Goal: Task Accomplishment & Management: Complete application form

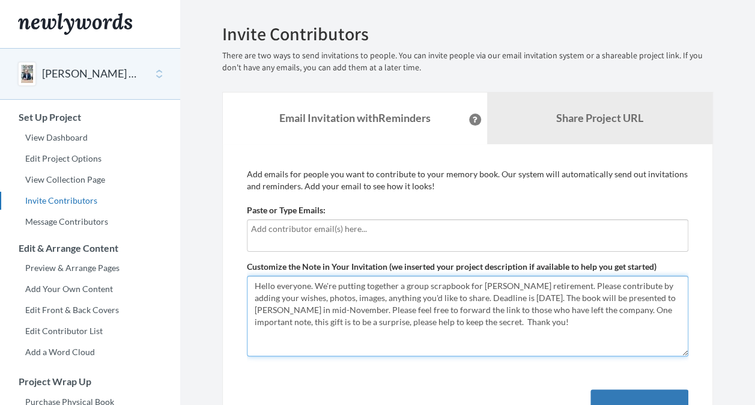
click at [308, 287] on textarea "Hello everyone. We're putting together a group scrapbook for Olivier's retireme…" at bounding box center [468, 316] width 442 height 80
click at [357, 295] on textarea "Hello everyone. We're putting together a group scrapbook for Olivier's retireme…" at bounding box center [468, 316] width 442 height 80
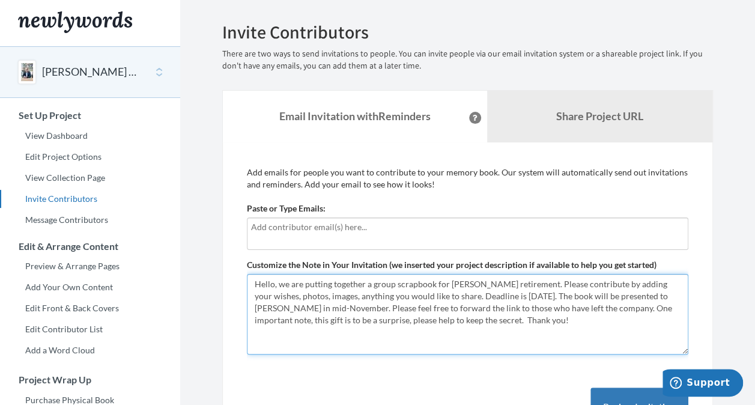
scroll to position [1, 0]
type textarea "Hello, we are putting together a group scrapbook for [PERSON_NAME] retirement. …"
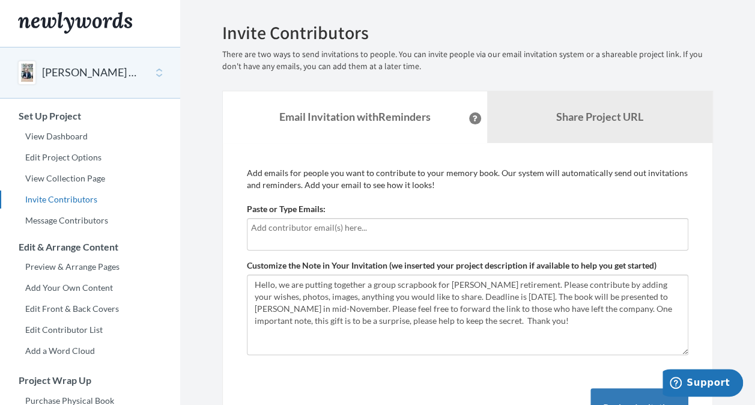
click at [336, 226] on input "text" at bounding box center [467, 227] width 433 height 13
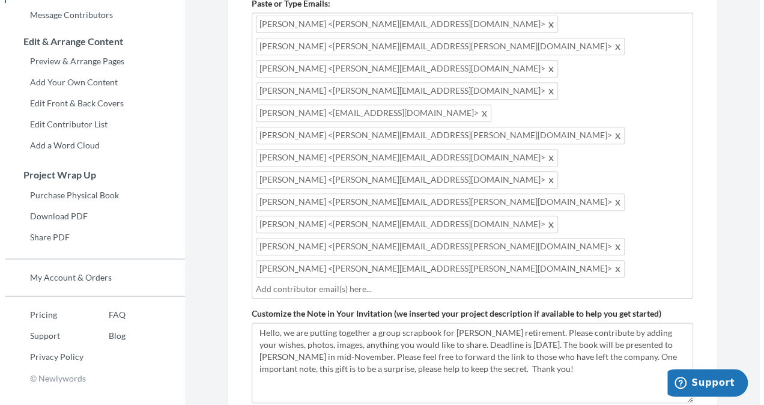
scroll to position [205, 0]
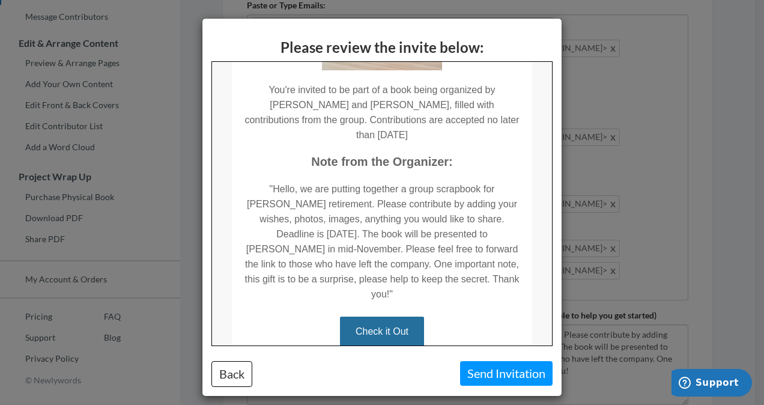
scroll to position [245, 0]
click at [481, 369] on button "Send Invitation" at bounding box center [506, 373] width 93 height 25
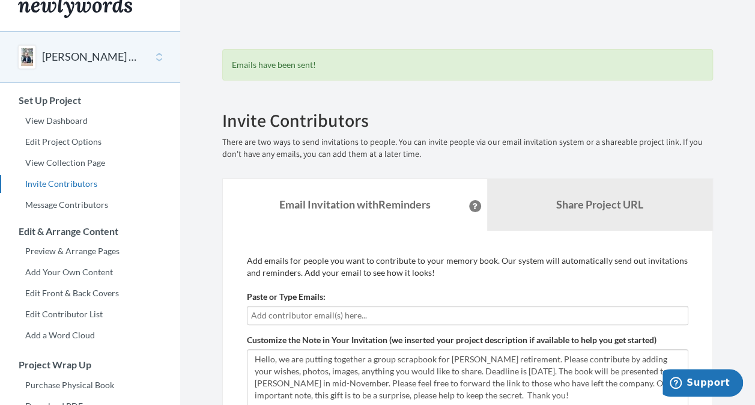
scroll to position [16, 0]
click at [78, 57] on button "[PERSON_NAME] - retirement" at bounding box center [90, 58] width 97 height 16
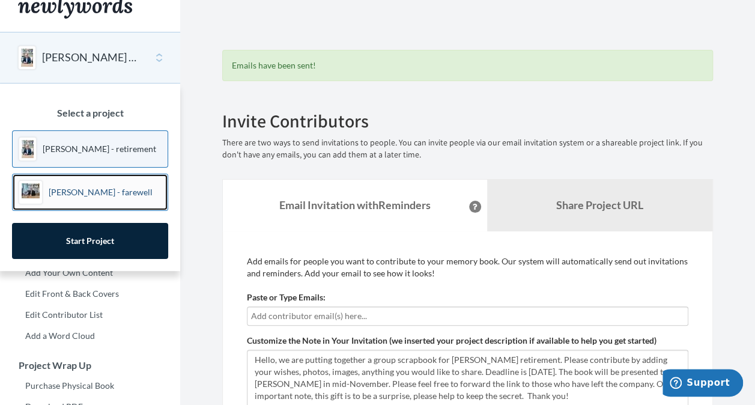
click at [80, 194] on p "[PERSON_NAME] - farewell" at bounding box center [101, 192] width 104 height 12
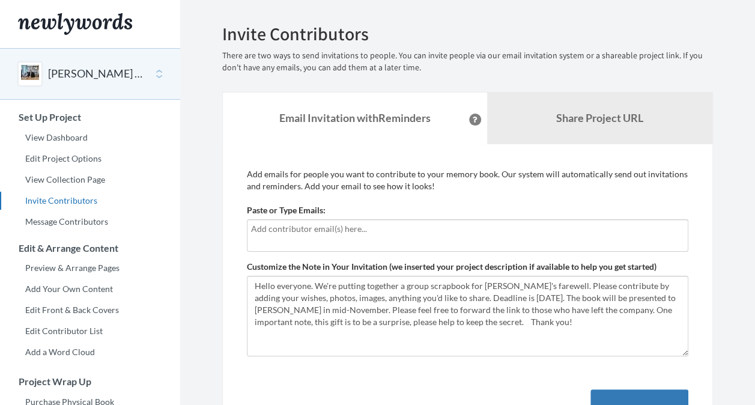
click at [341, 232] on input "text" at bounding box center [467, 228] width 433 height 13
click at [267, 227] on input "text" at bounding box center [467, 228] width 433 height 13
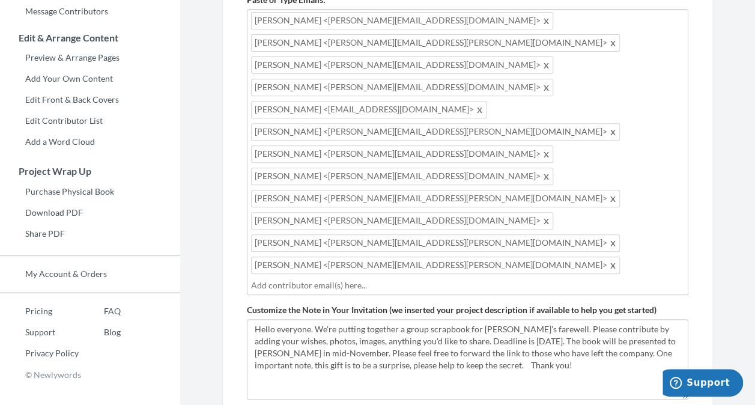
scroll to position [211, 0]
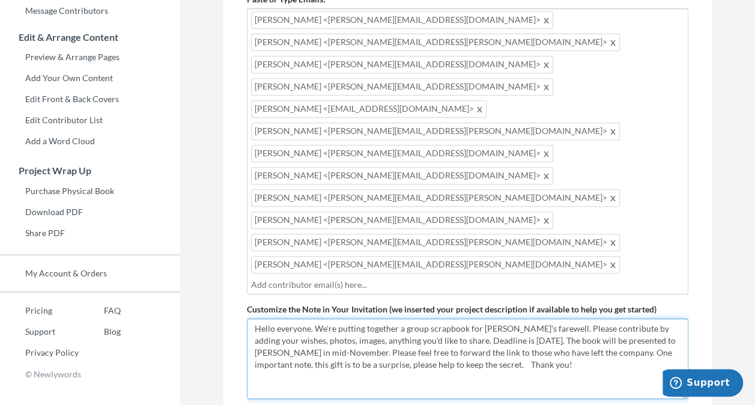
click at [311, 318] on textarea "Hello everyone. We're putting together a group scrapbook for Alex's farewell. P…" at bounding box center [468, 358] width 442 height 80
click at [359, 318] on textarea "Hello everyone. We're putting together a group scrapbook for Alex's farewell. P…" at bounding box center [468, 358] width 442 height 80
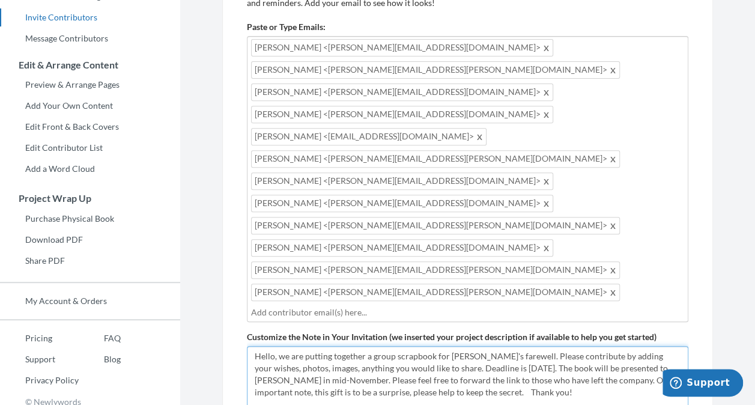
type textarea "Hello, we are putting together a group scrapbook for Alex's farewell. Please co…"
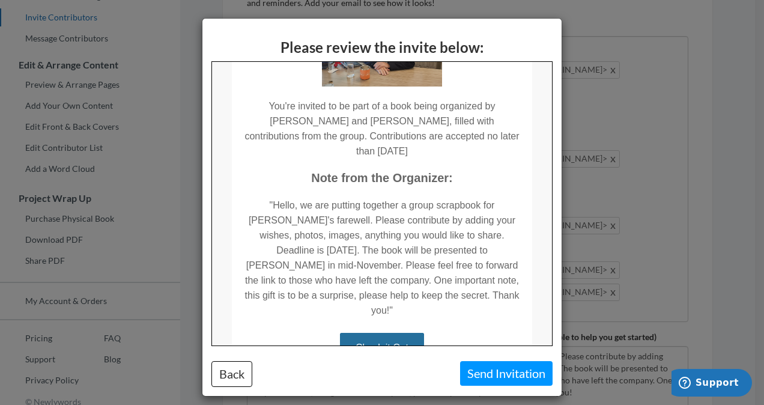
scroll to position [149, 0]
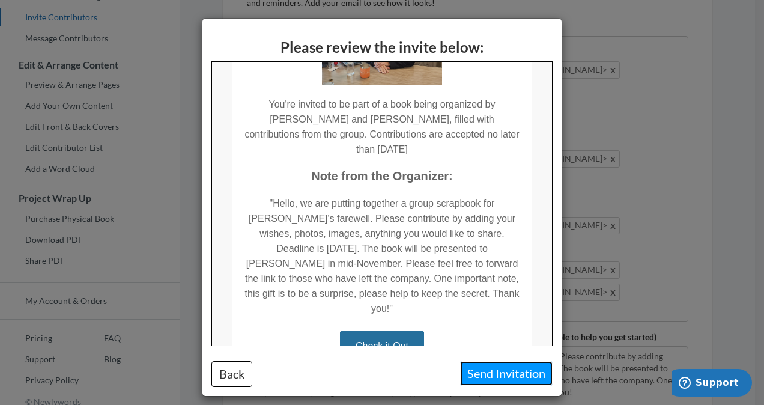
click at [481, 373] on button "Send Invitation" at bounding box center [506, 373] width 93 height 25
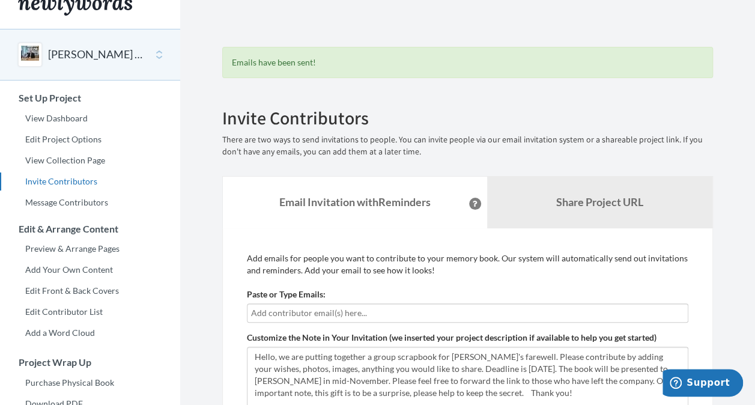
scroll to position [0, 0]
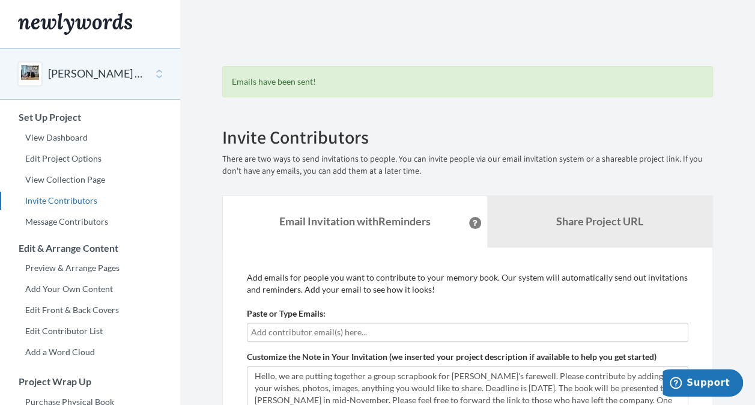
click at [99, 71] on button "[PERSON_NAME] - farewell" at bounding box center [96, 74] width 97 height 16
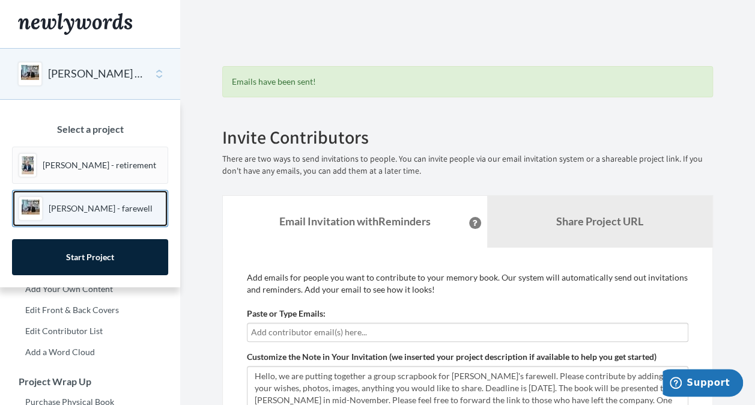
click at [91, 203] on p "[PERSON_NAME] - farewell" at bounding box center [101, 208] width 104 height 12
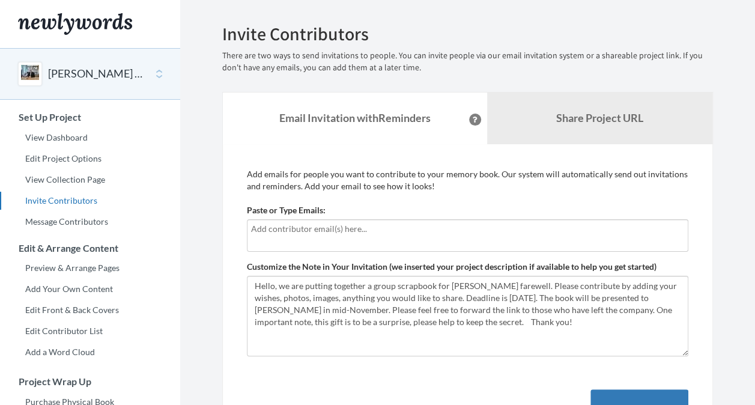
click at [322, 232] on input "text" at bounding box center [467, 228] width 433 height 13
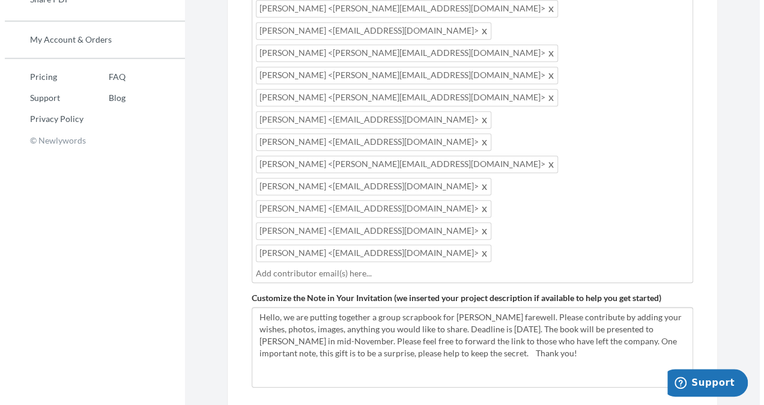
scroll to position [443, 0]
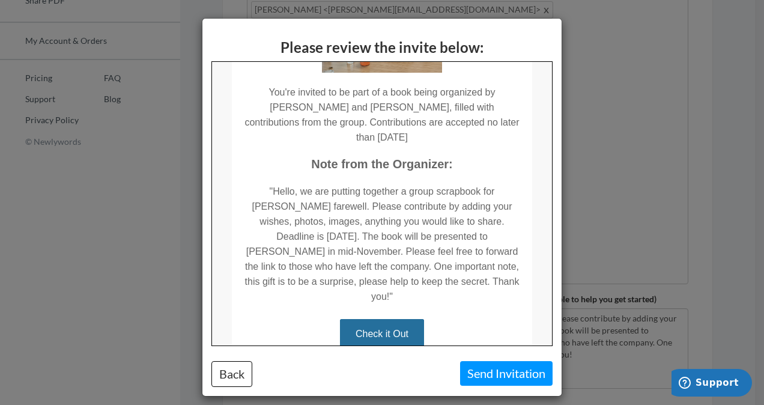
scroll to position [160, 0]
click at [481, 374] on button "Send Invitation" at bounding box center [506, 373] width 93 height 25
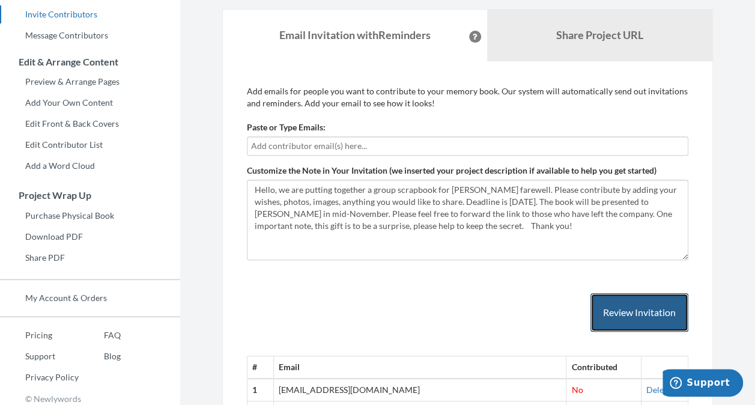
scroll to position [0, 0]
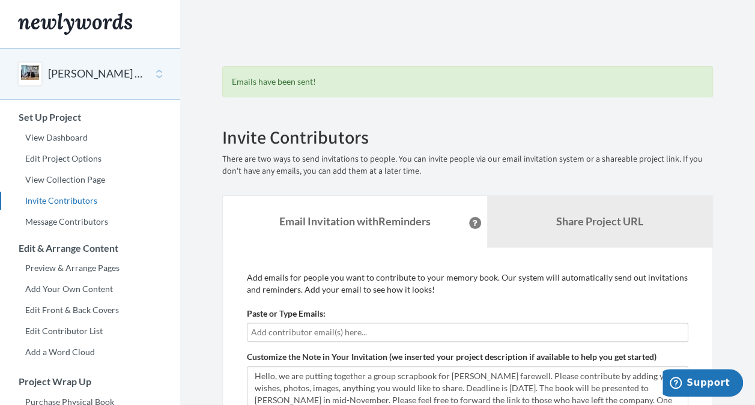
click at [100, 73] on button "[PERSON_NAME] - farewell" at bounding box center [96, 74] width 97 height 16
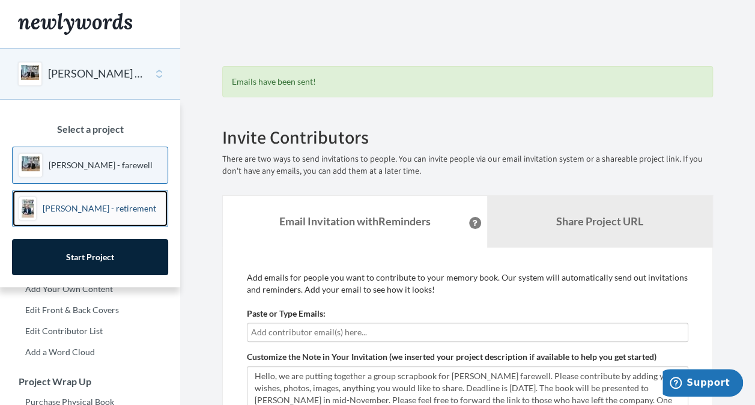
click at [113, 212] on p "[PERSON_NAME] - retirement" at bounding box center [100, 208] width 114 height 12
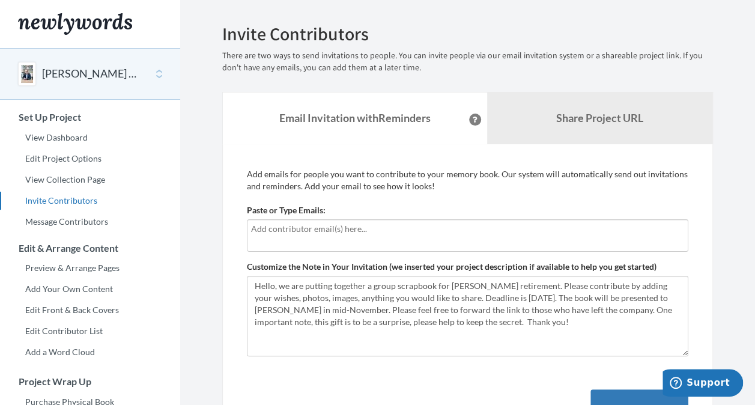
click at [291, 229] on input "text" at bounding box center [467, 228] width 433 height 13
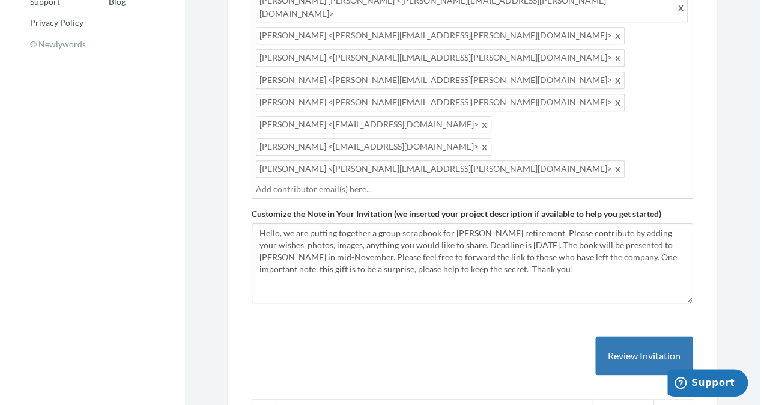
scroll to position [547, 0]
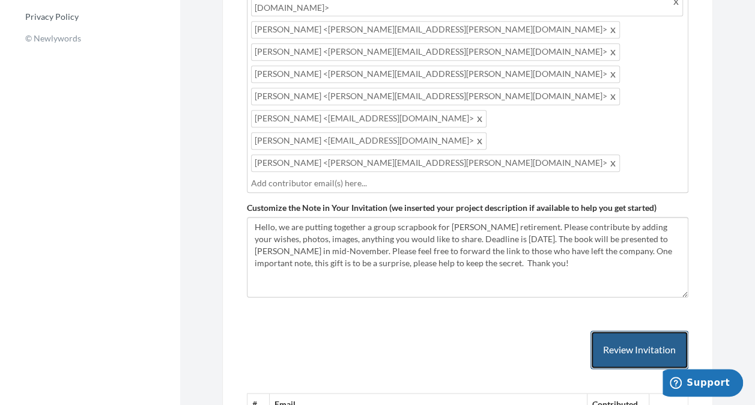
click at [638, 330] on button "Review Invitation" at bounding box center [639, 349] width 98 height 39
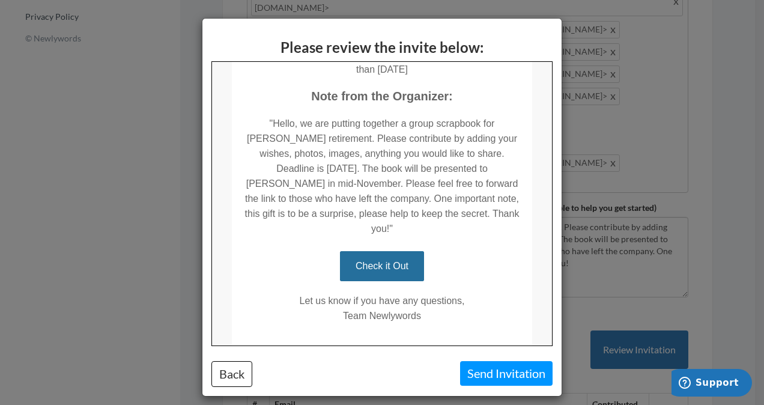
scroll to position [323, 0]
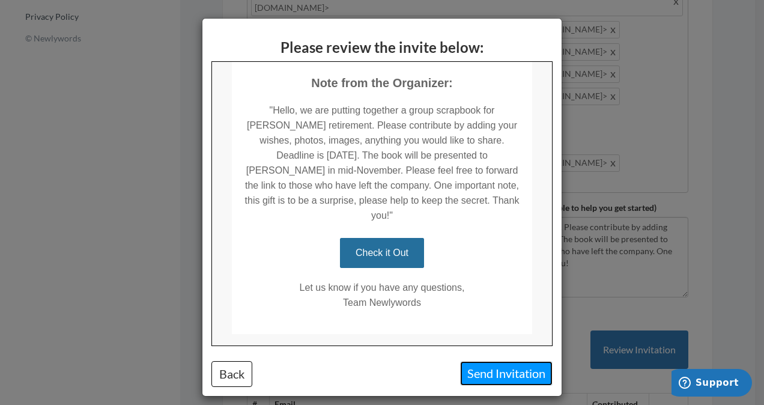
click at [482, 373] on button "Send Invitation" at bounding box center [506, 373] width 93 height 25
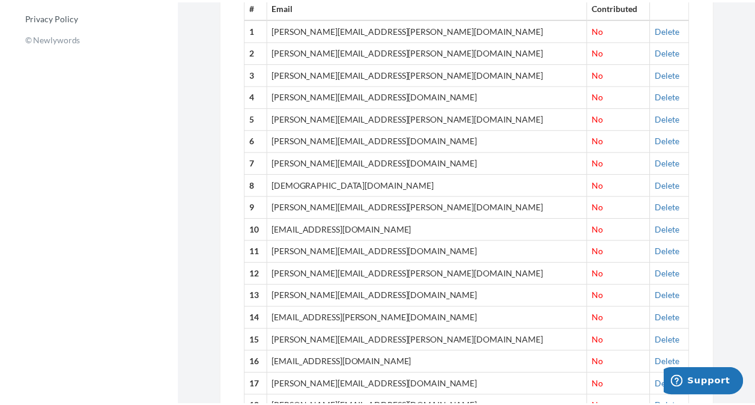
scroll to position [294, 0]
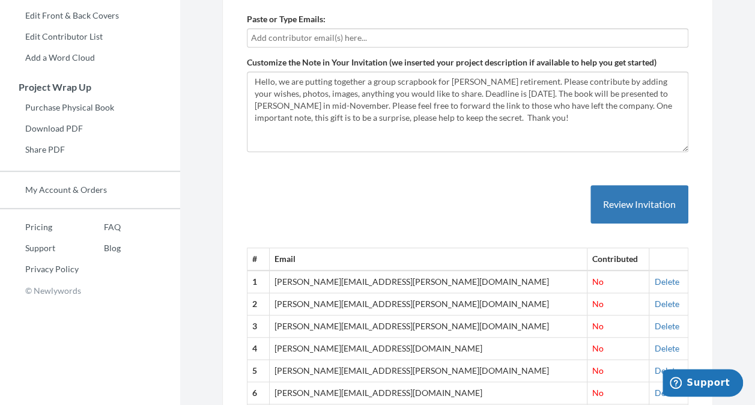
click at [482, 373] on td "[PERSON_NAME][EMAIL_ADDRESS][PERSON_NAME][DOMAIN_NAME]" at bounding box center [428, 371] width 318 height 22
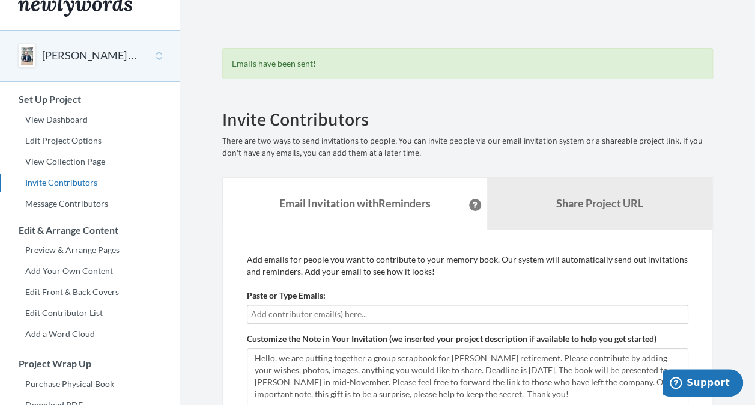
scroll to position [0, 0]
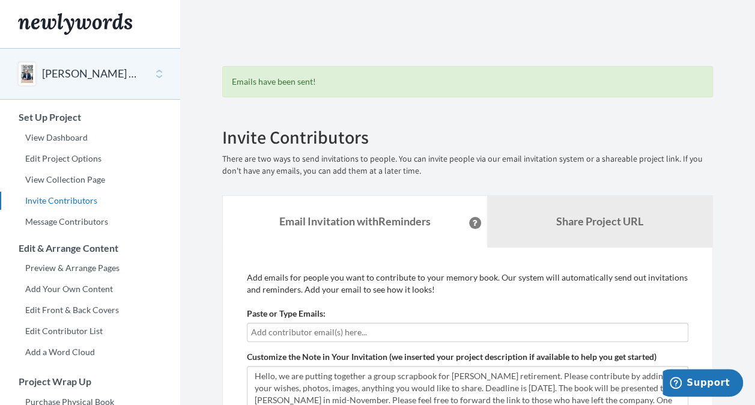
click at [299, 330] on input "text" at bounding box center [467, 332] width 433 height 13
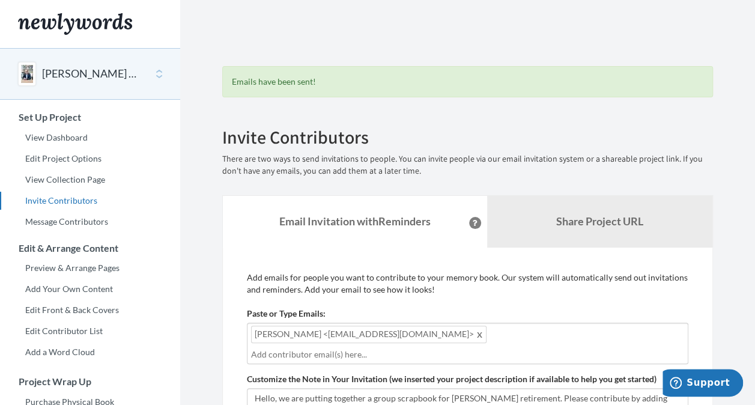
click at [105, 76] on button "[PERSON_NAME] - retirement" at bounding box center [90, 74] width 97 height 16
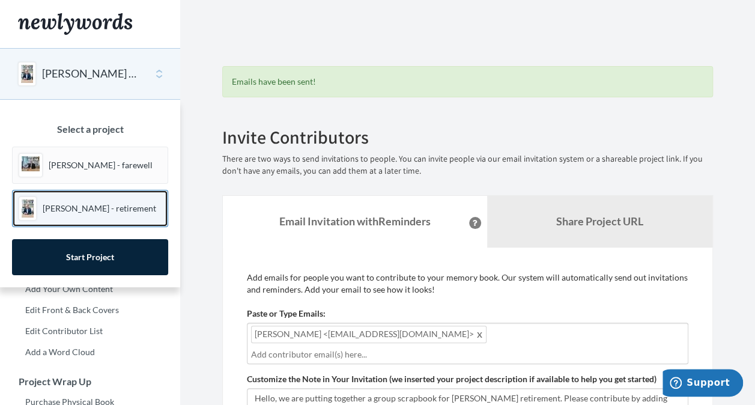
click at [109, 207] on p "[PERSON_NAME] - retirement" at bounding box center [100, 208] width 114 height 12
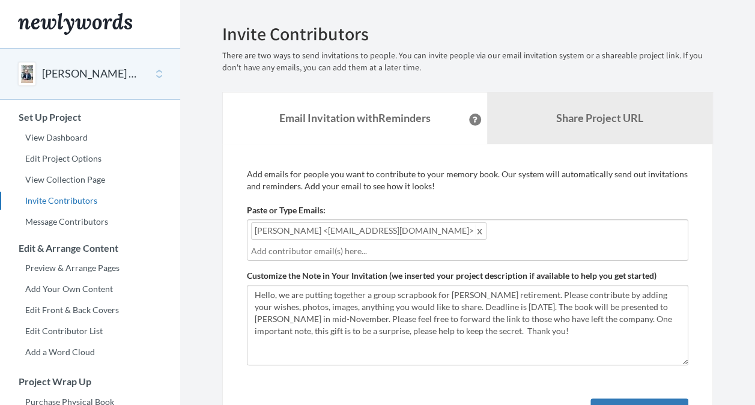
click at [476, 229] on span at bounding box center [480, 230] width 9 height 14
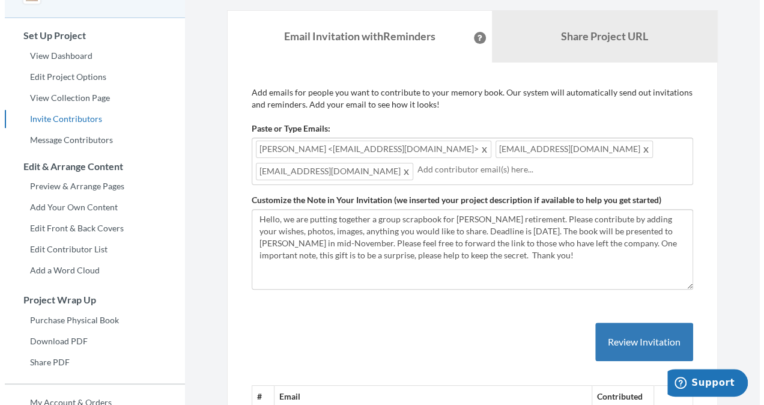
scroll to position [81, 0]
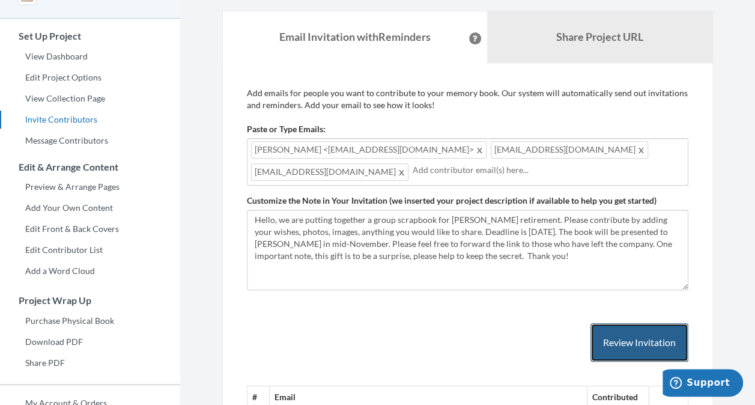
click at [628, 333] on button "Review Invitation" at bounding box center [639, 342] width 98 height 39
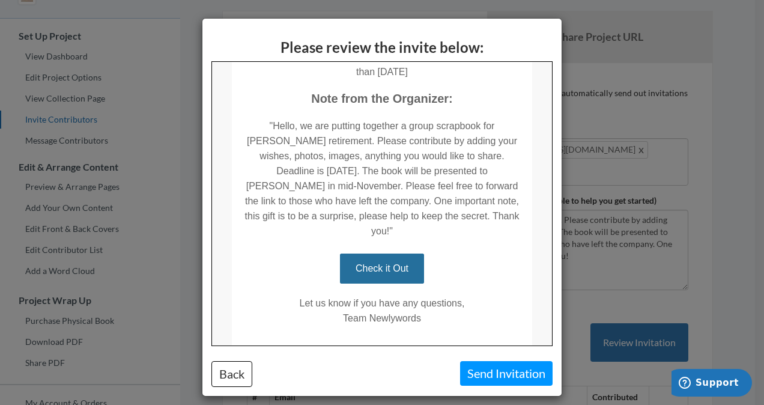
scroll to position [309, 0]
click at [477, 374] on button "Send Invitation" at bounding box center [506, 373] width 93 height 25
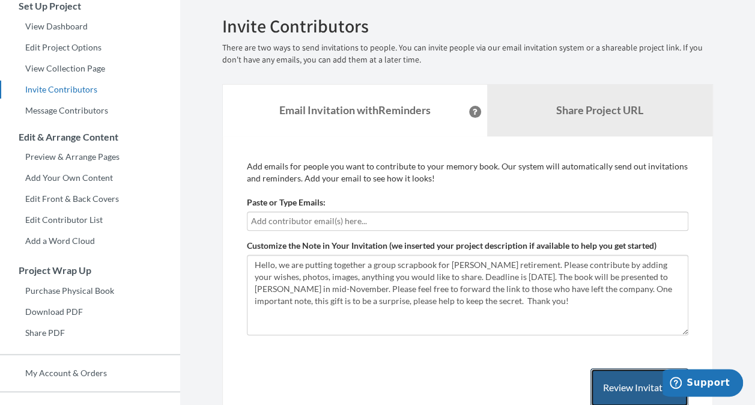
scroll to position [0, 0]
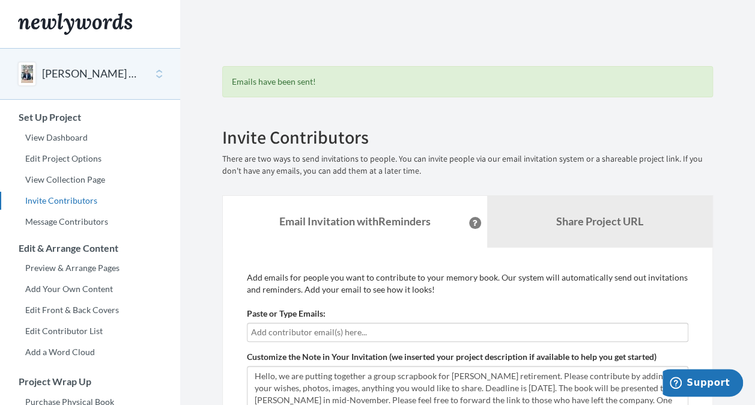
click at [101, 72] on button "[PERSON_NAME] - retirement" at bounding box center [90, 74] width 97 height 16
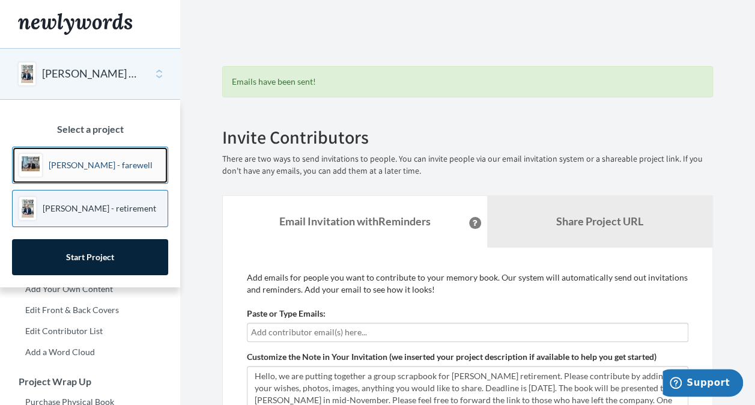
click at [86, 165] on p "[PERSON_NAME] - farewell" at bounding box center [101, 165] width 104 height 12
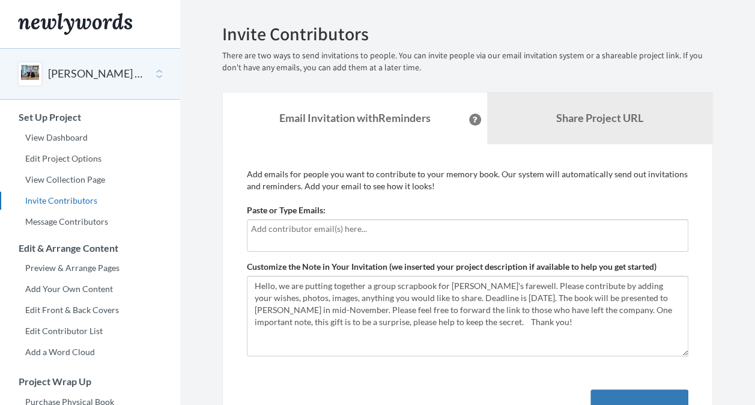
click at [314, 231] on input "text" at bounding box center [467, 228] width 433 height 13
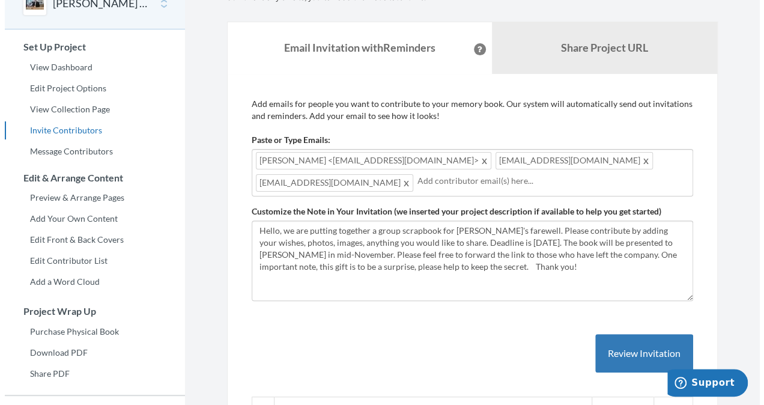
scroll to position [103, 0]
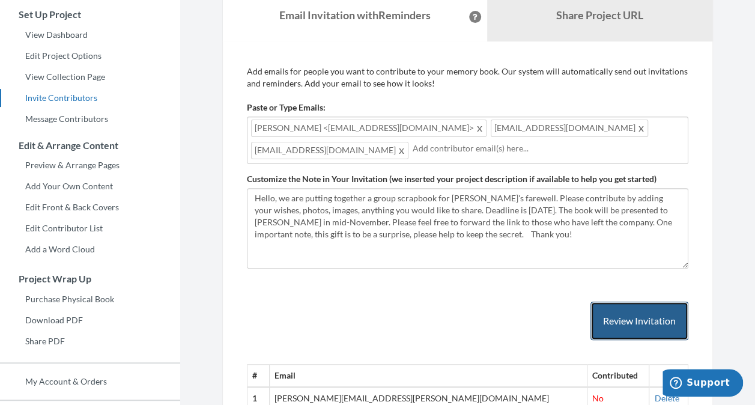
click at [627, 311] on button "Review Invitation" at bounding box center [639, 321] width 98 height 39
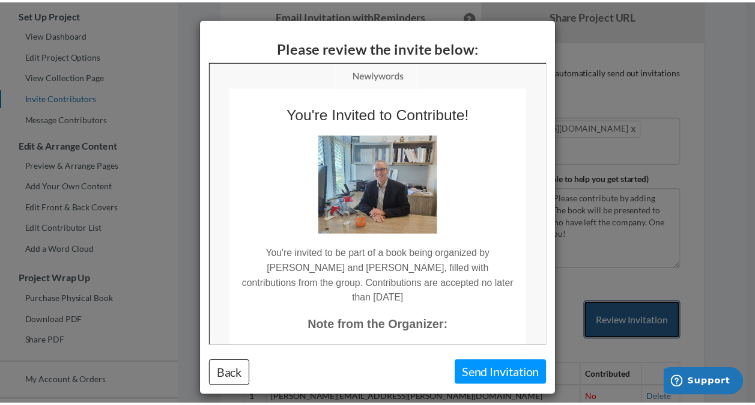
scroll to position [0, 0]
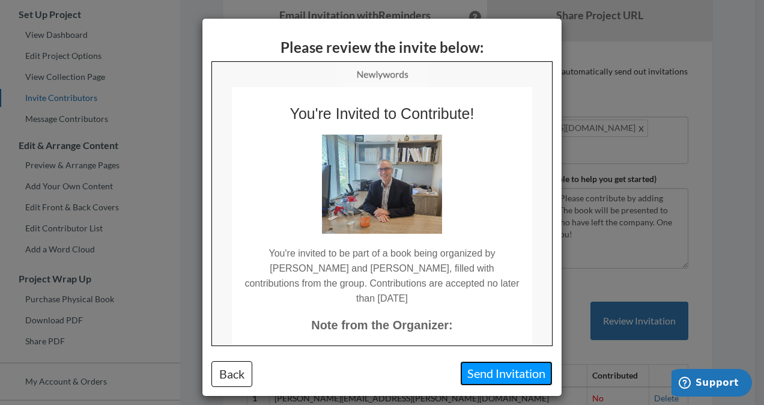
click at [488, 372] on button "Send Invitation" at bounding box center [506, 373] width 93 height 25
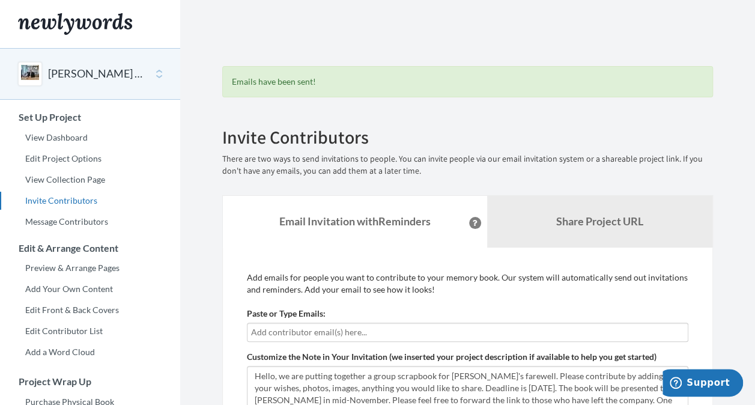
click at [103, 71] on button "[PERSON_NAME] - farewell" at bounding box center [96, 74] width 97 height 16
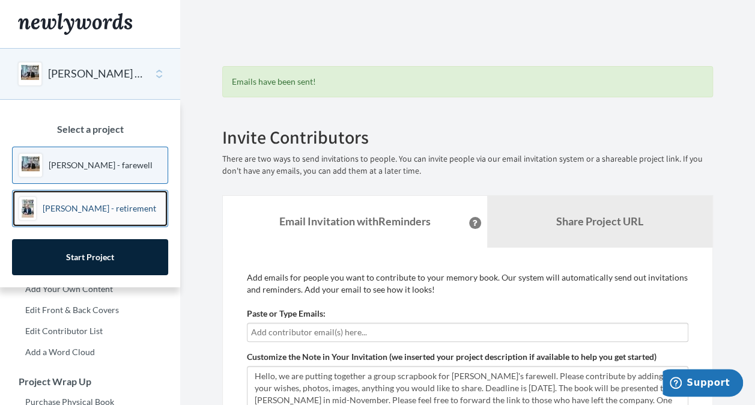
click at [85, 211] on p "[PERSON_NAME] - retirement" at bounding box center [100, 208] width 114 height 12
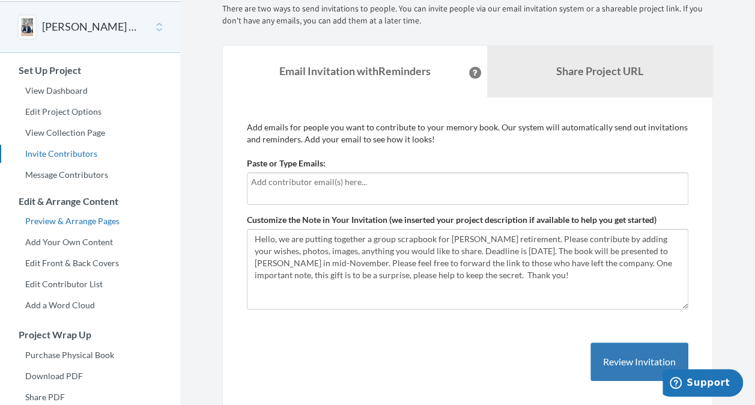
scroll to position [71, 0]
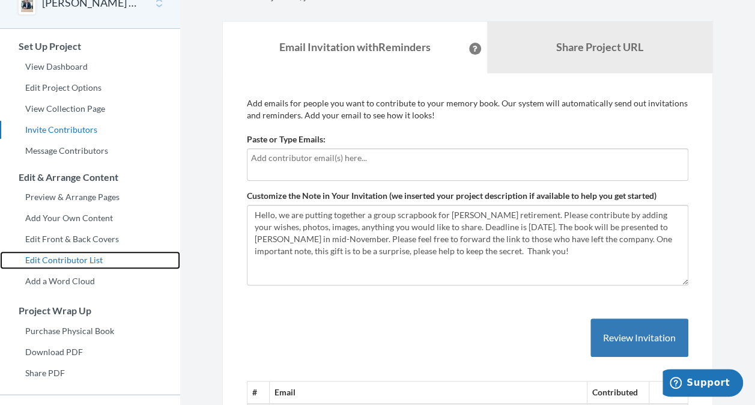
click at [83, 259] on link "Edit Contributor List" at bounding box center [90, 260] width 180 height 18
